Goal: Task Accomplishment & Management: Complete application form

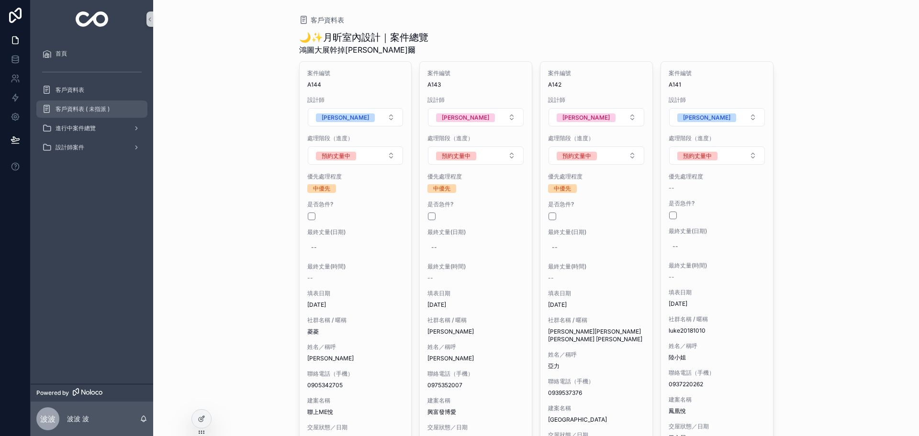
click at [110, 110] on div "客戶資料表 ( 未指派 )" at bounding box center [92, 108] width 100 height 15
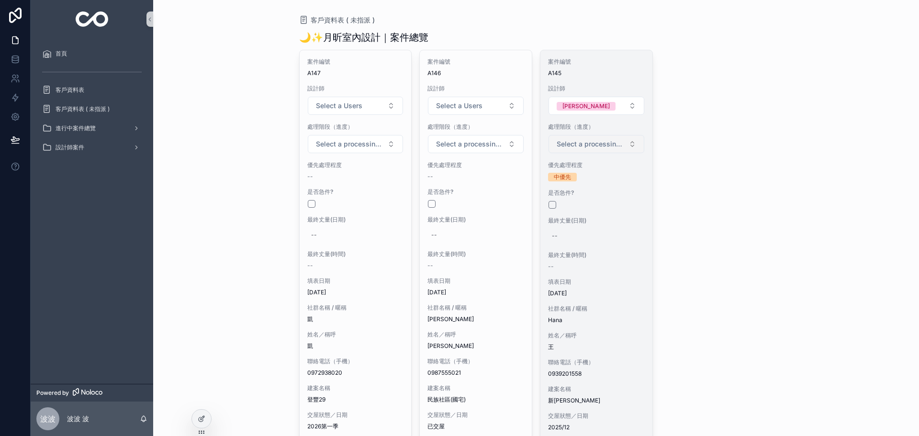
click at [605, 139] on span "Select a processing stage" at bounding box center [591, 144] width 68 height 10
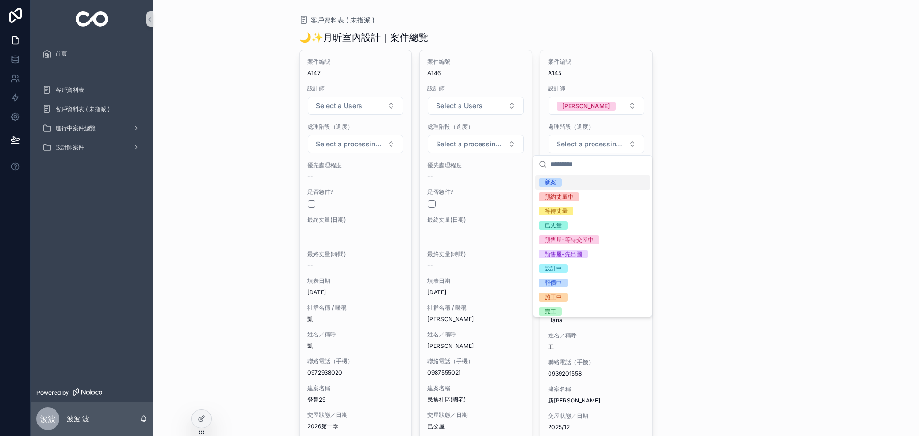
click at [695, 155] on div "案件編號 A147 設計師 Select a Users 處理階段（進度） Select a processing stage 優先處理程度 -- 是否急件?…" at bounding box center [536, 260] width 474 height 420
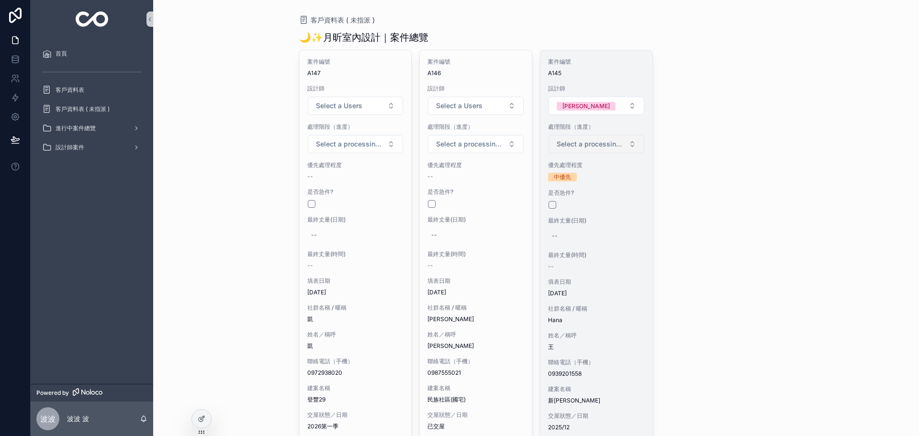
click at [585, 153] on button "Select a processing stage" at bounding box center [596, 144] width 96 height 18
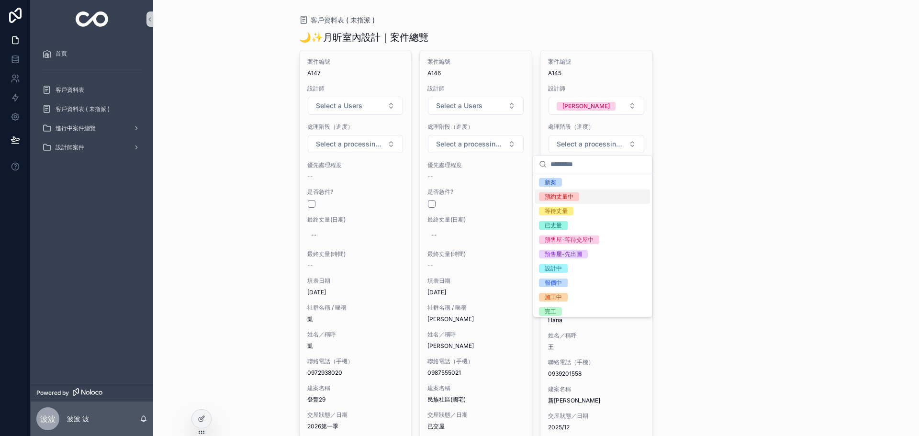
click at [577, 193] on span "預約丈量中" at bounding box center [559, 196] width 40 height 9
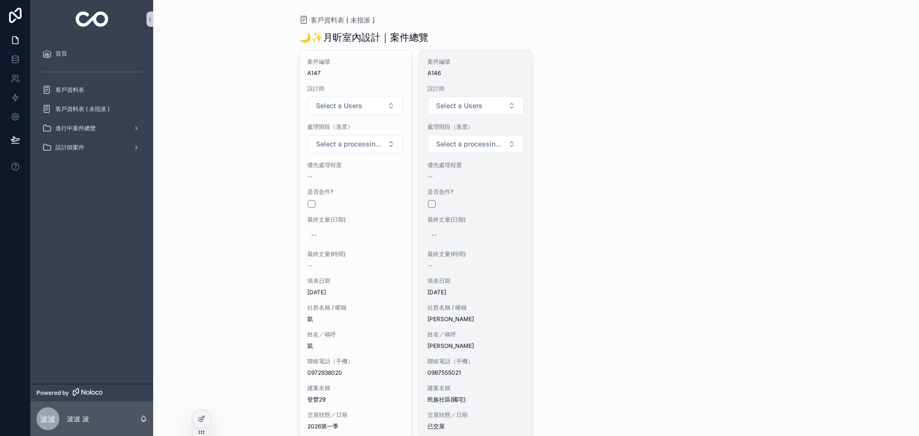
click at [497, 224] on div "最終丈量(日期) --" at bounding box center [475, 229] width 97 height 27
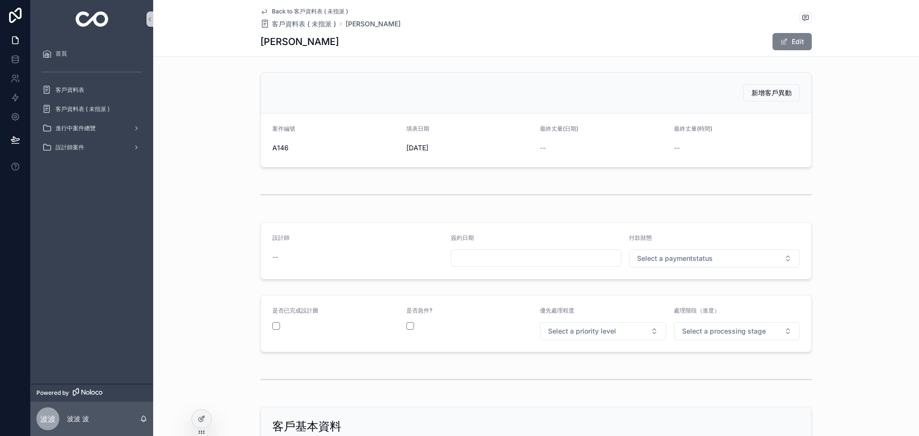
click at [776, 39] on button "Edit" at bounding box center [791, 41] width 39 height 17
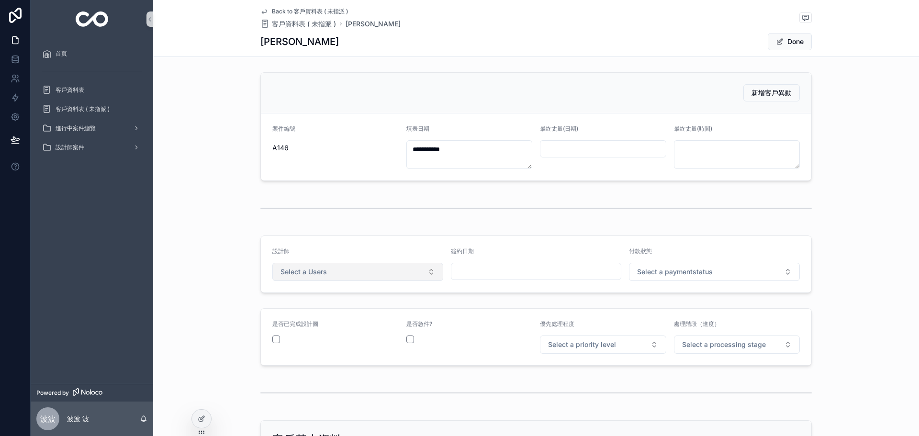
click at [321, 271] on span "Select a Users" at bounding box center [303, 272] width 46 height 10
click at [310, 310] on div "[PERSON_NAME]" at bounding box center [354, 310] width 166 height 14
click at [615, 146] on input "scrollable content" at bounding box center [602, 148] width 125 height 13
click at [621, 252] on button "12" at bounding box center [616, 249] width 17 height 17
type input "*********"
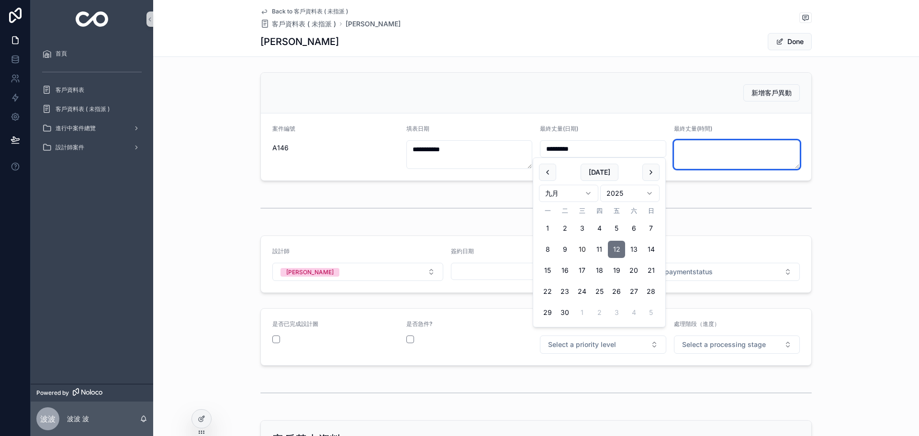
click at [717, 152] on textarea "scrollable content" at bounding box center [737, 154] width 126 height 29
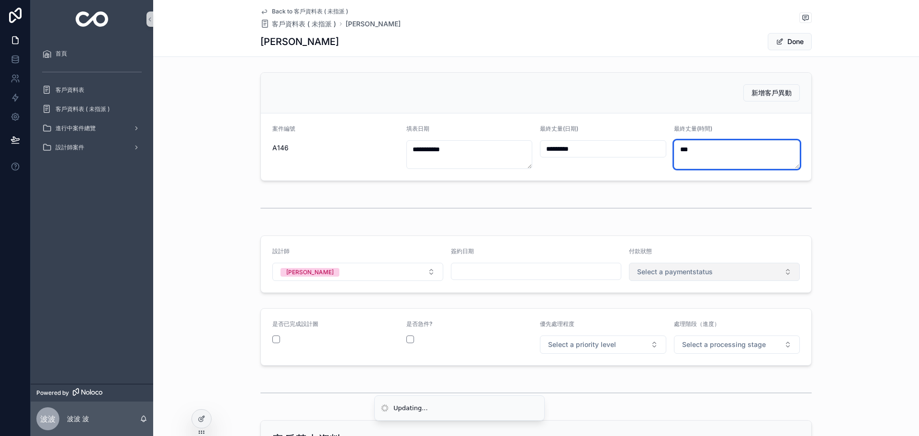
type textarea "***"
click at [685, 271] on span "Select a paymentstatus" at bounding box center [675, 272] width 76 height 10
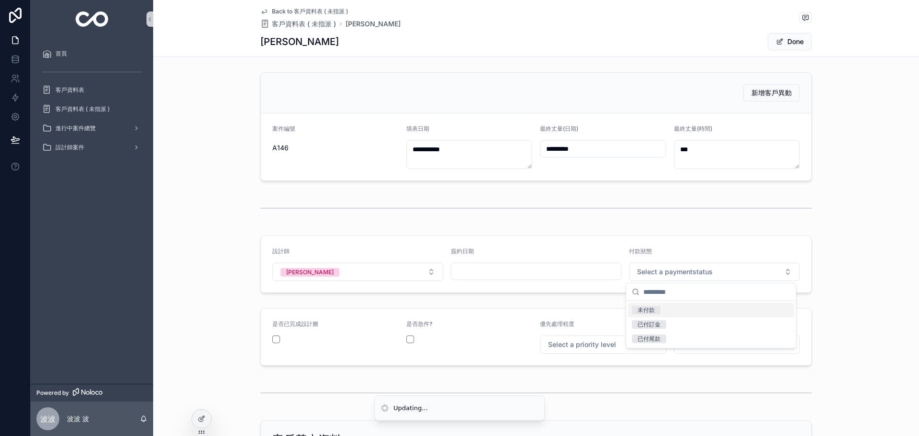
click at [679, 312] on div "未付款" at bounding box center [711, 310] width 166 height 14
click at [609, 353] on button "Select a priority level" at bounding box center [603, 344] width 126 height 18
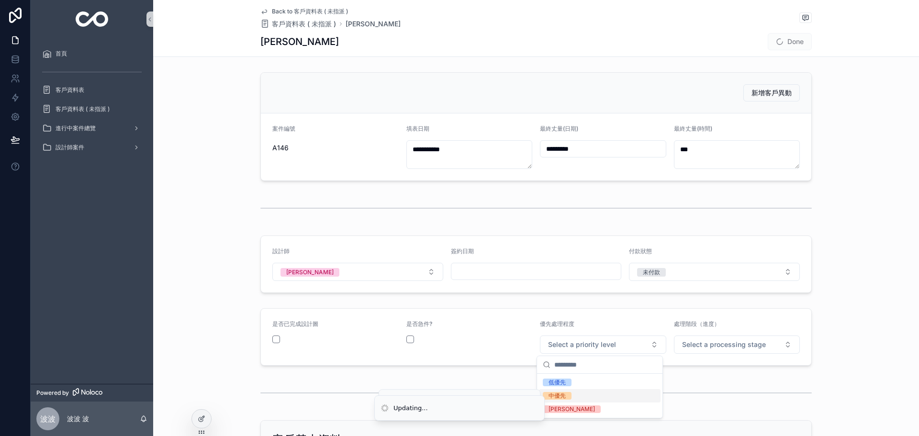
click at [580, 400] on div "中優先" at bounding box center [600, 395] width 122 height 13
click at [733, 346] on span "Select a processing stage" at bounding box center [724, 345] width 84 height 10
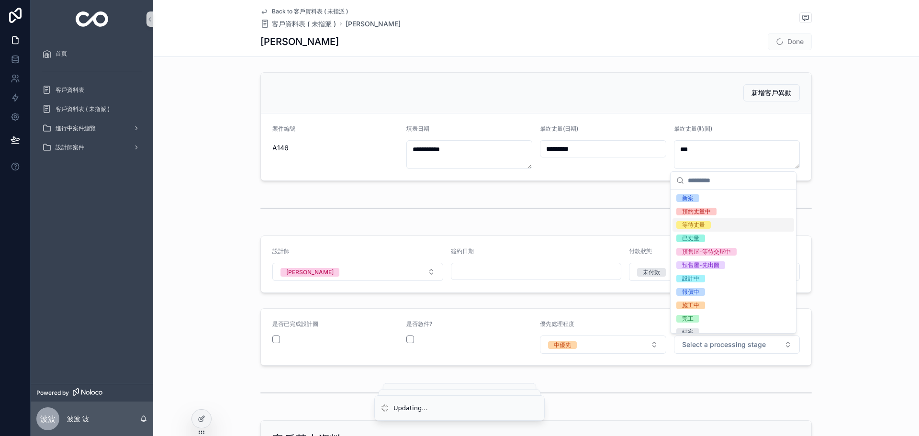
drag, startPoint x: 717, startPoint y: 224, endPoint x: 730, endPoint y: 244, distance: 23.2
click at [717, 226] on div "等待丈量" at bounding box center [733, 224] width 122 height 13
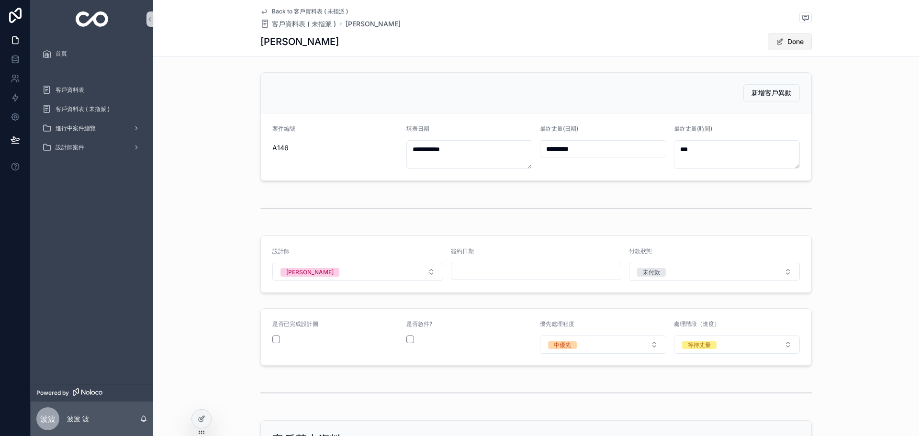
click at [793, 49] on button "Done" at bounding box center [790, 41] width 44 height 17
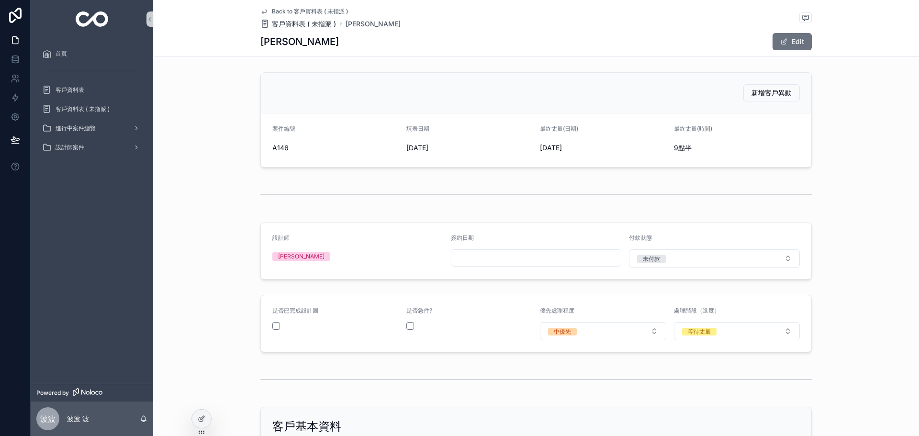
click at [296, 24] on span "客戶資料表 ( 未指派 )" at bounding box center [304, 24] width 64 height 10
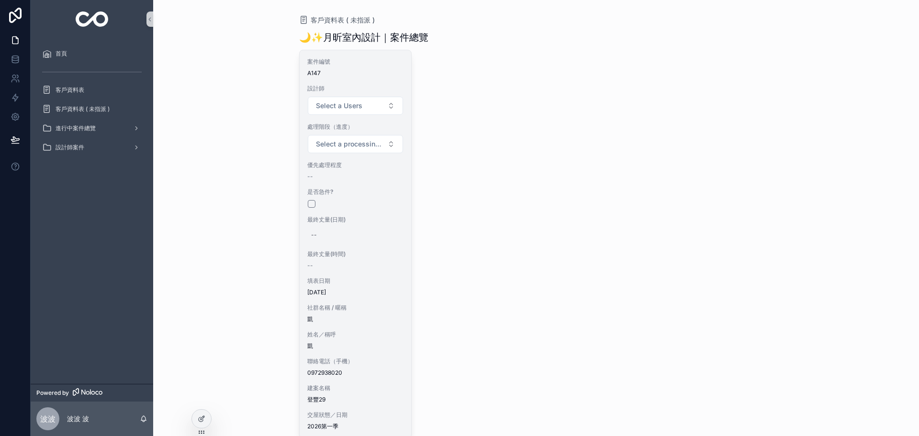
click at [346, 245] on div "案件編號 A147 設計師 Select a Users 處理階段（進度） Select a processing stage 優先處理程度 -- 是否急件?…" at bounding box center [356, 244] width 112 height 388
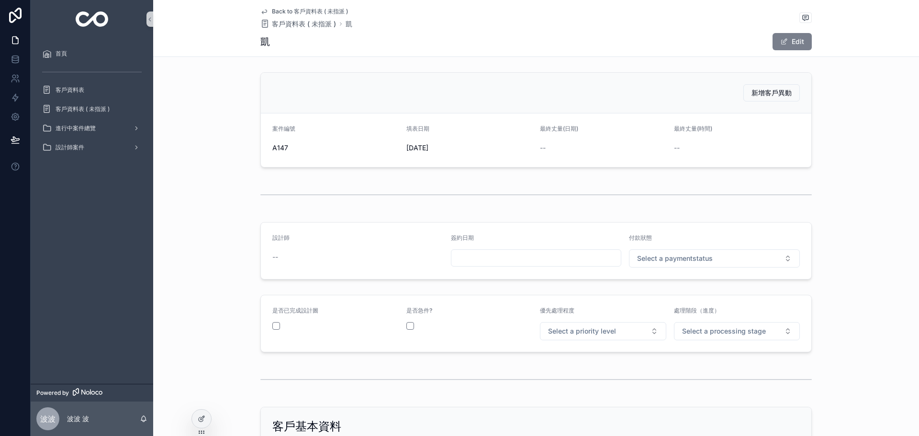
click at [784, 36] on button "Edit" at bounding box center [791, 41] width 39 height 17
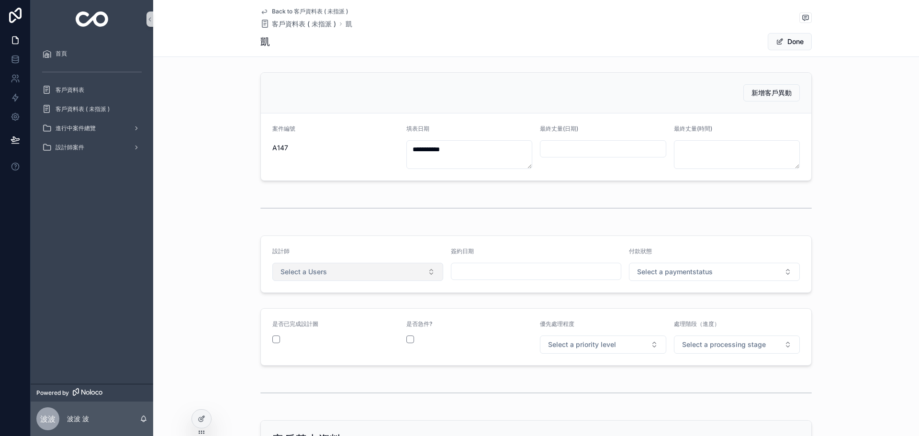
drag, startPoint x: 372, startPoint y: 264, endPoint x: 367, endPoint y: 268, distance: 6.8
click at [372, 265] on button "Select a Users" at bounding box center [357, 272] width 171 height 18
click at [313, 315] on div "[PERSON_NAME]" at bounding box center [354, 310] width 166 height 14
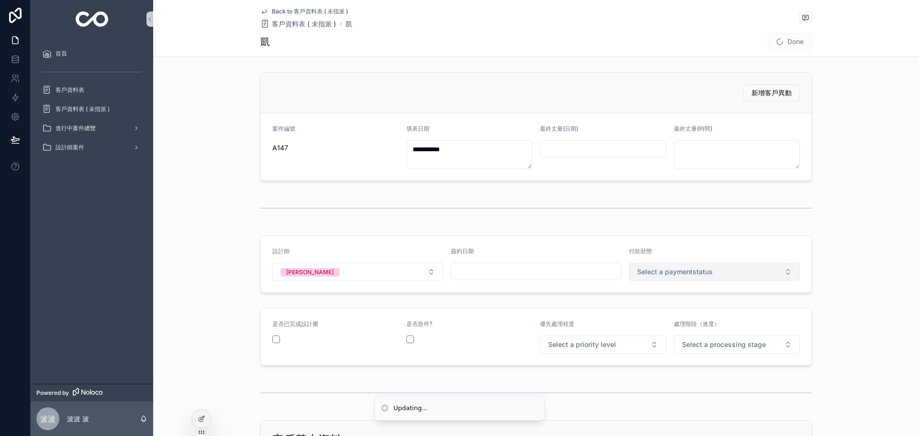
click at [677, 271] on span "Select a paymentstatus" at bounding box center [675, 272] width 76 height 10
click at [667, 309] on div "未付款" at bounding box center [711, 310] width 166 height 14
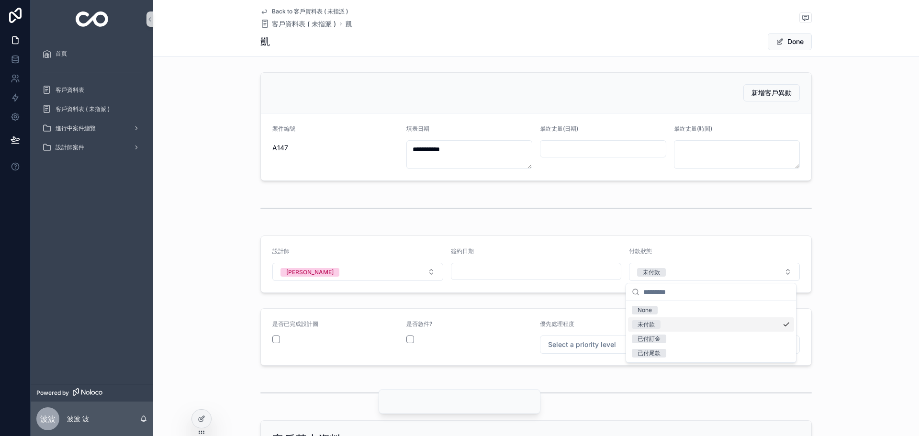
click at [580, 359] on form "是否已完成設計圖 是否急件? 優先處理程度 Select a priority level 處理階段（進度） Select a processing stage" at bounding box center [536, 337] width 550 height 56
drag, startPoint x: 583, startPoint y: 354, endPoint x: 587, endPoint y: 347, distance: 7.5
click at [583, 354] on form "是否已完成設計圖 是否急件? 優先處理程度 Select a priority level 處理階段（進度） Select a processing stage" at bounding box center [536, 337] width 550 height 56
click at [587, 347] on span "Select a priority level" at bounding box center [582, 345] width 68 height 10
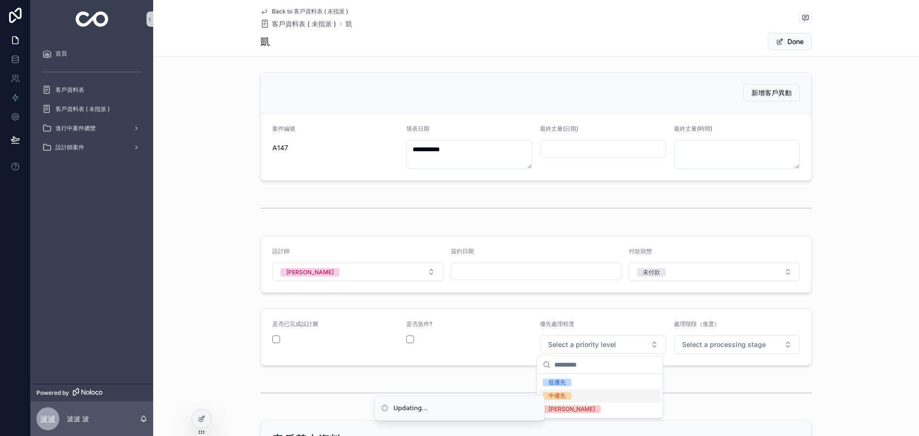
click at [565, 391] on div "中優先" at bounding box center [600, 395] width 122 height 13
click at [689, 351] on button "Select a processing stage" at bounding box center [737, 344] width 126 height 18
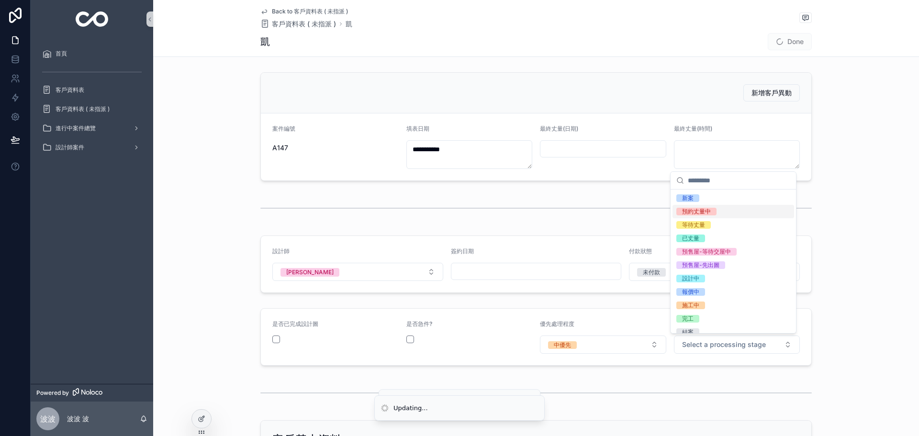
click at [724, 214] on div "預約丈量中" at bounding box center [733, 211] width 122 height 13
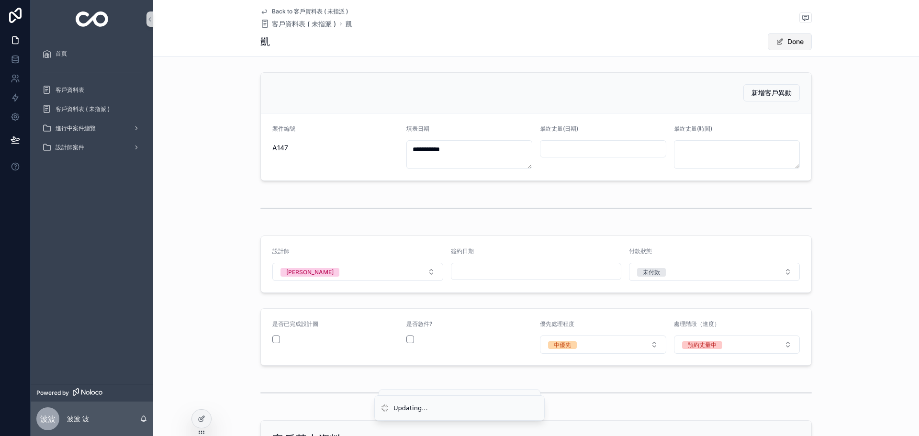
click at [801, 42] on button "Done" at bounding box center [790, 41] width 44 height 17
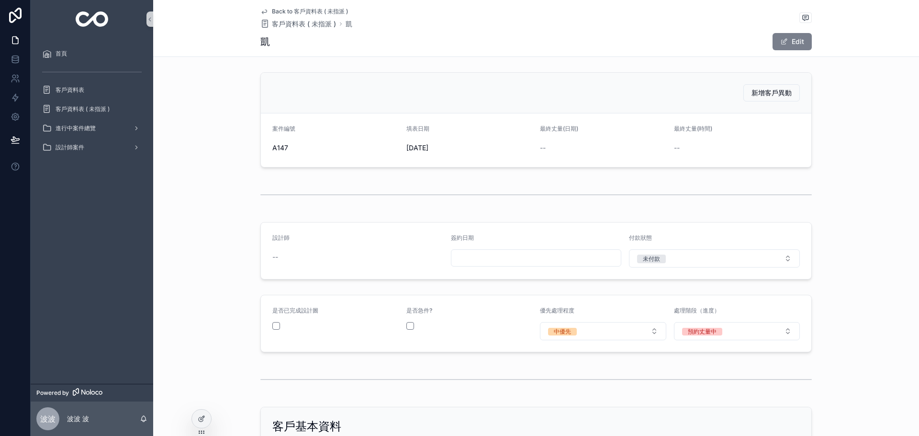
click at [786, 43] on button "Edit" at bounding box center [791, 41] width 39 height 17
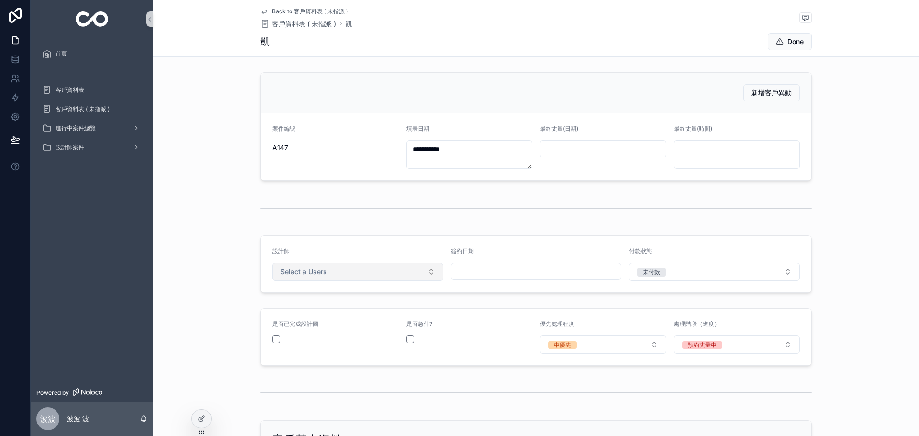
click at [373, 272] on button "Select a Users" at bounding box center [357, 272] width 171 height 18
click at [305, 311] on div "[PERSON_NAME]" at bounding box center [354, 310] width 166 height 14
click at [778, 44] on span "scrollable content" at bounding box center [780, 42] width 8 height 8
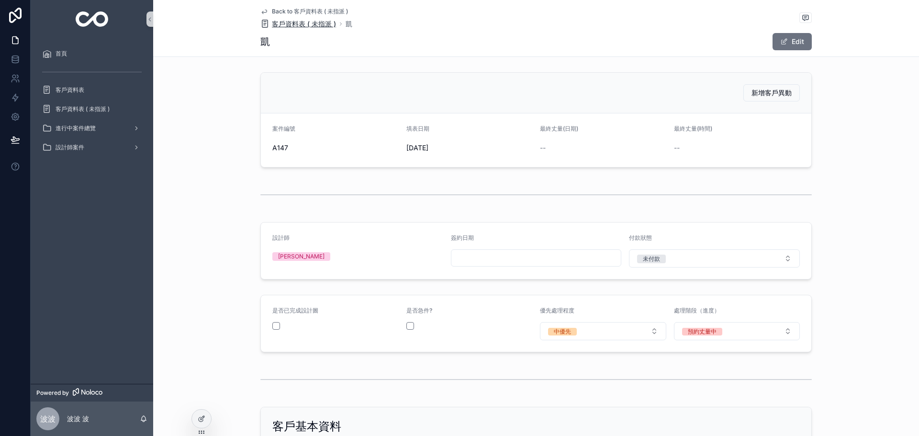
click at [279, 25] on span "客戶資料表 ( 未指派 )" at bounding box center [304, 24] width 64 height 10
